Goal: Task Accomplishment & Management: Use online tool/utility

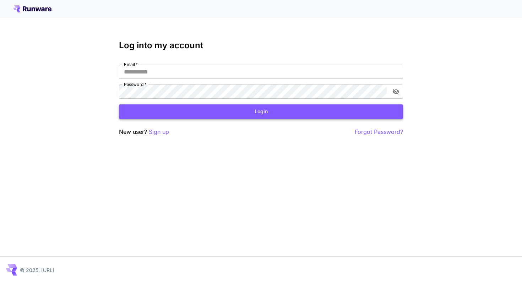
type input "**********"
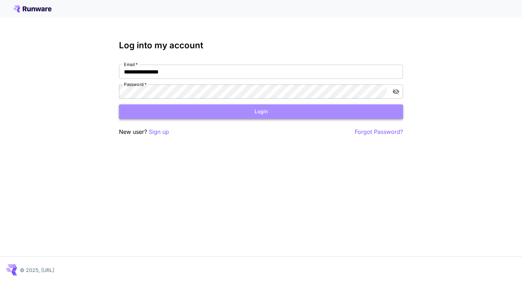
click at [284, 115] on button "Login" at bounding box center [261, 111] width 284 height 15
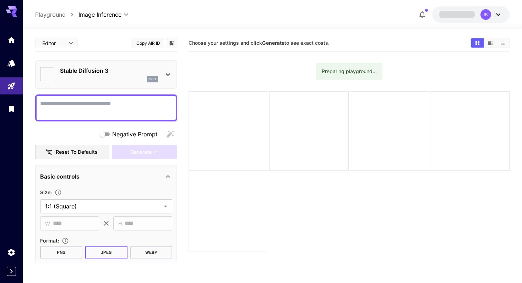
type input "*******"
